Goal: Check status: Check status

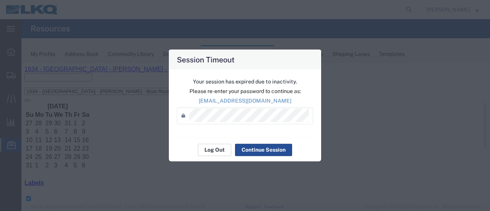
scroll to position [77, 0]
click at [221, 149] on button "Log Out" at bounding box center [214, 150] width 33 height 12
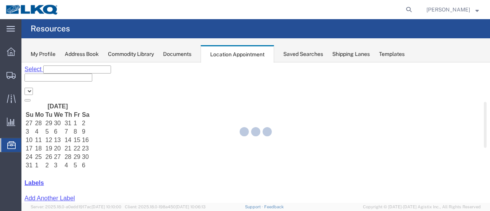
select select "28712"
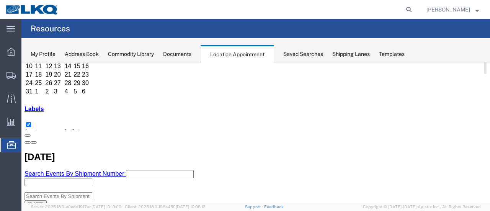
scroll to position [77, 0]
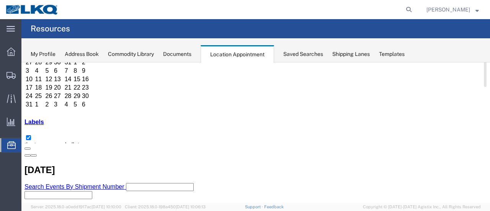
scroll to position [38, 0]
